Goal: Check status

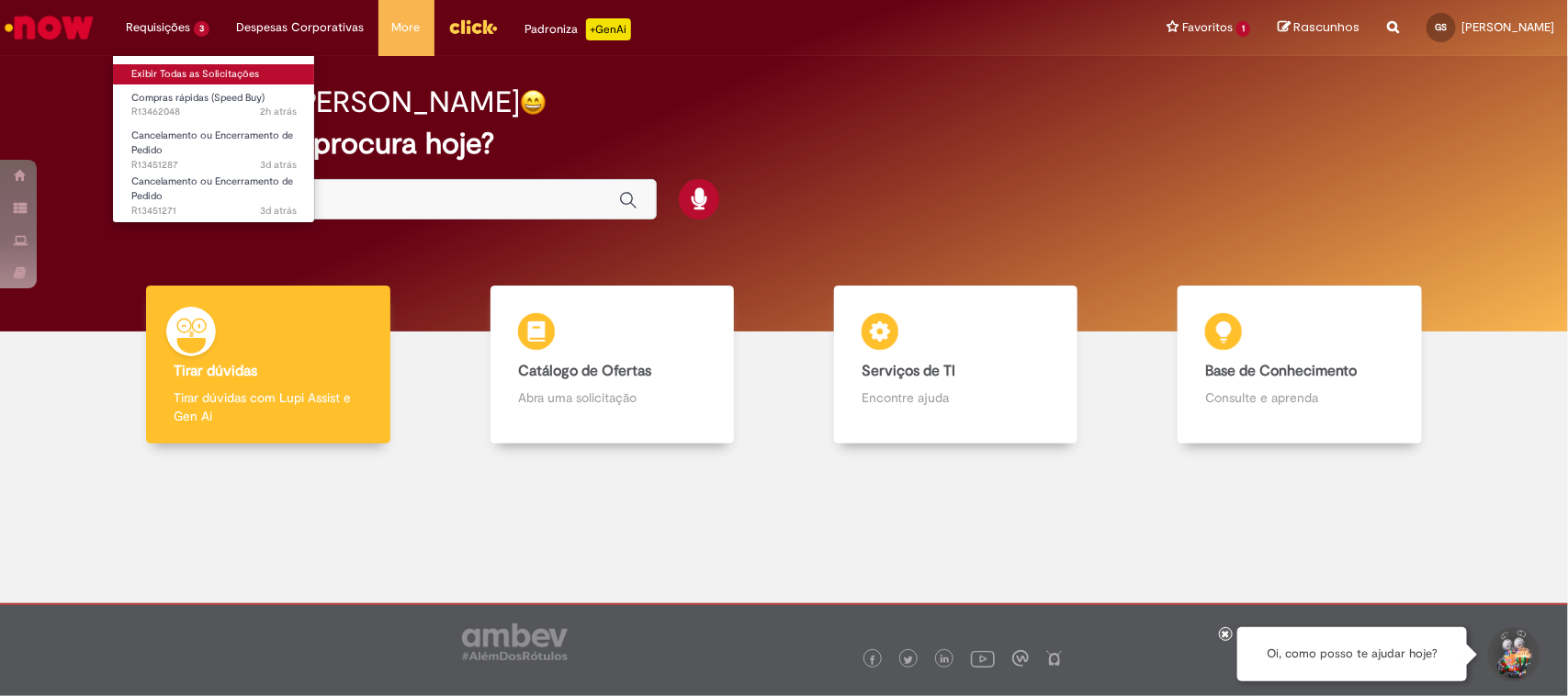
click at [147, 74] on link "Exibir Todas as Solicitações" at bounding box center [214, 75] width 202 height 20
click at [160, 75] on link "Exibir Todas as Solicitações" at bounding box center [214, 75] width 202 height 20
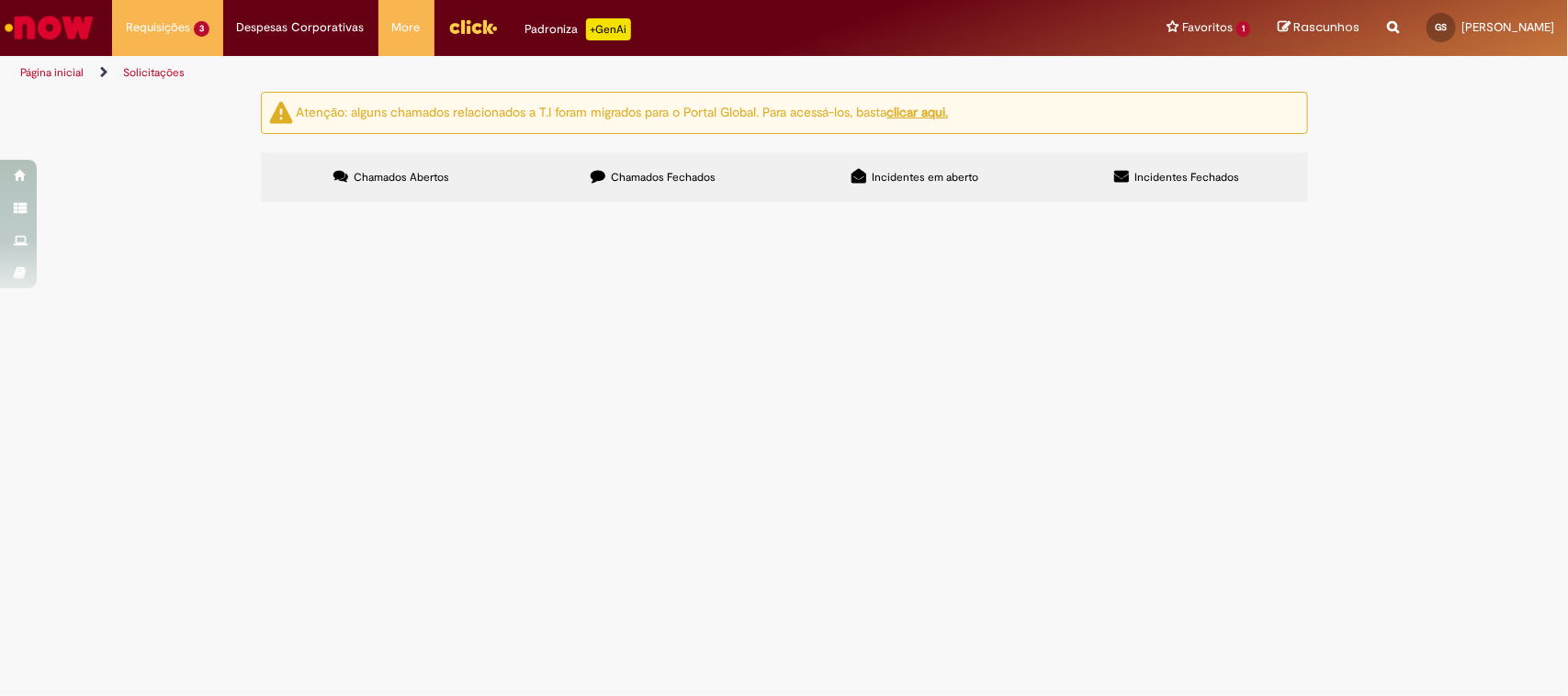
click at [0, 0] on span "Compras rápidas (Speed Buy)" at bounding box center [0, 0] width 0 height 0
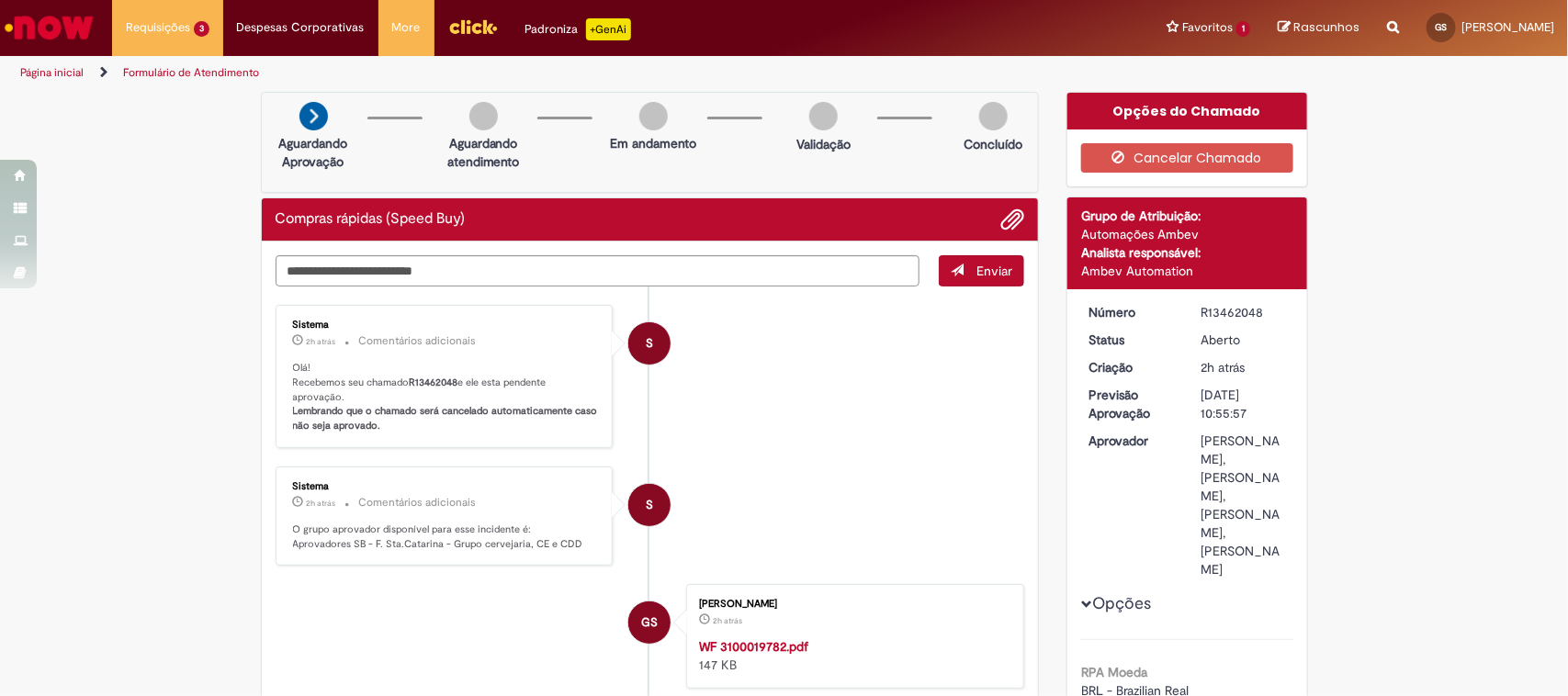
drag, startPoint x: 1256, startPoint y: 311, endPoint x: 1191, endPoint y: 311, distance: 65.0
click at [1191, 311] on dd "R13462048" at bounding box center [1244, 313] width 113 height 18
copy div "R13462048"
